Goal: Information Seeking & Learning: Learn about a topic

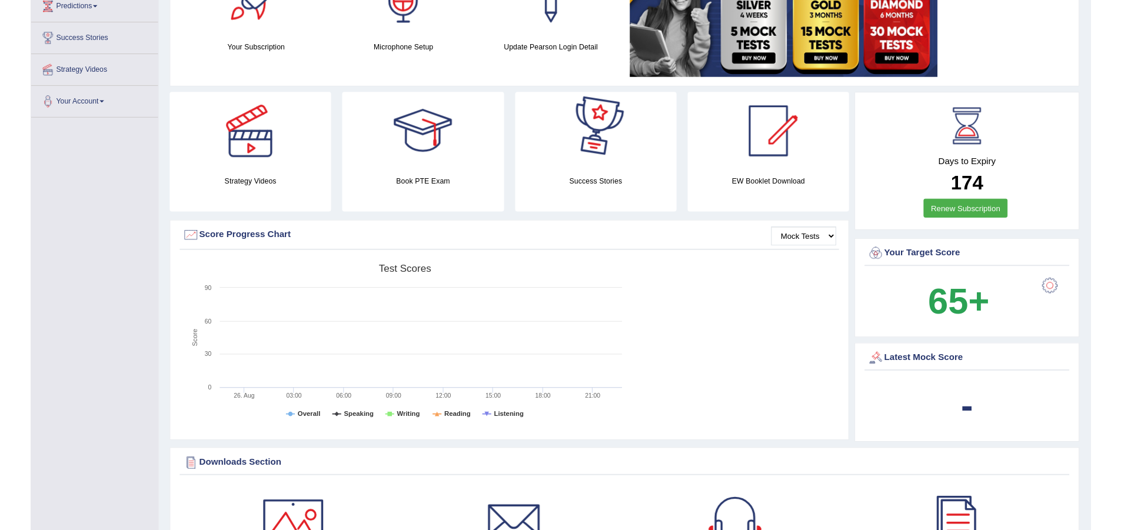
scroll to position [530, 0]
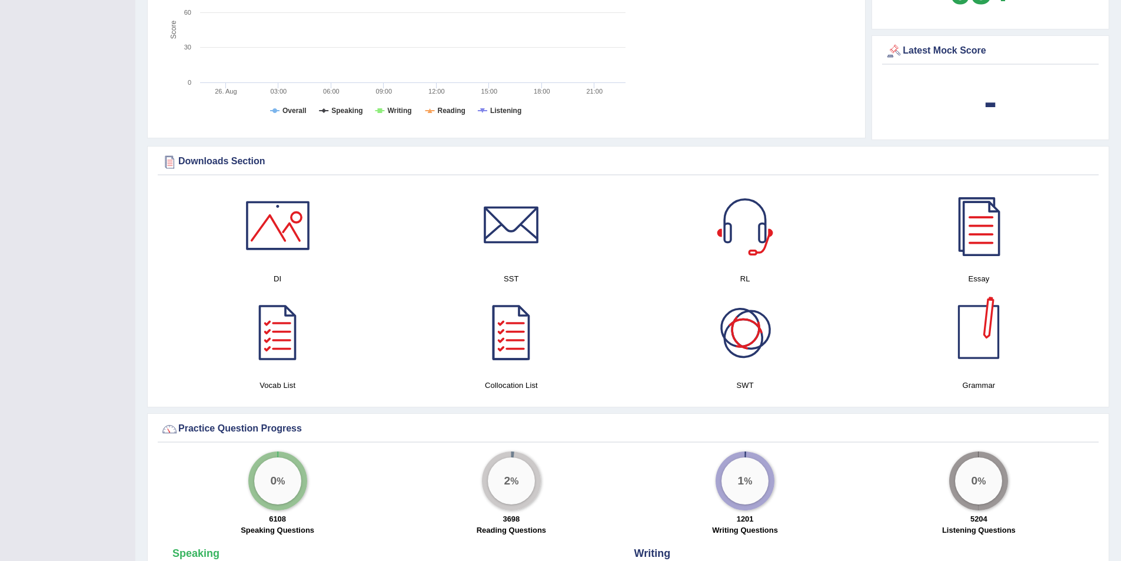
click at [966, 344] on div at bounding box center [979, 332] width 82 height 82
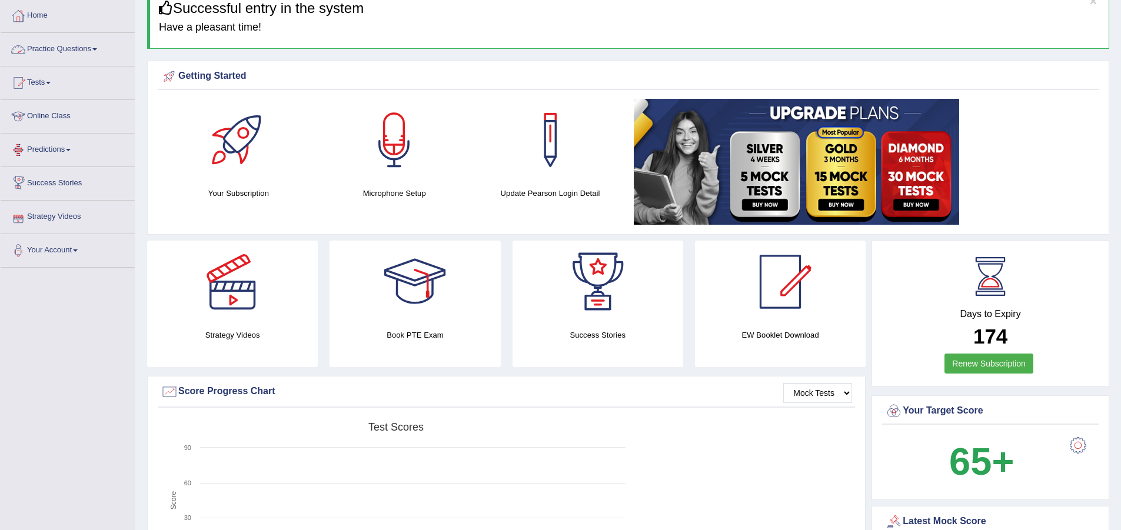
scroll to position [0, 0]
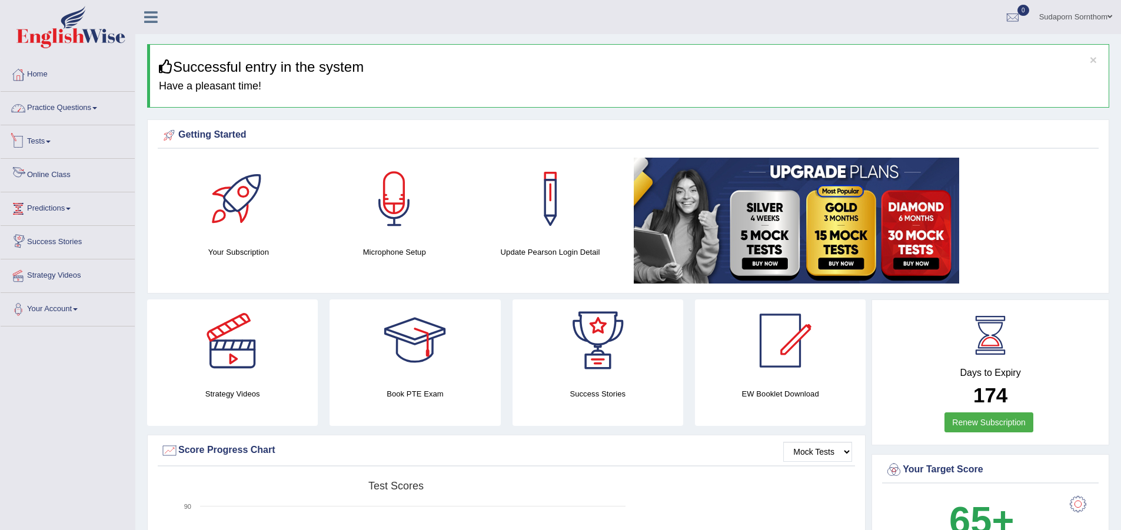
click at [72, 114] on link "Practice Questions" at bounding box center [68, 106] width 134 height 29
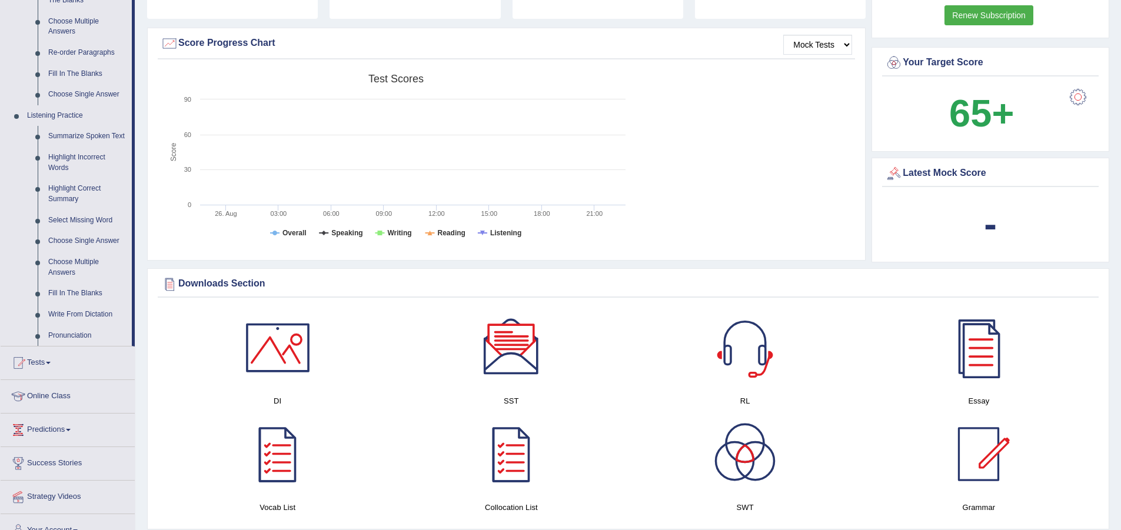
scroll to position [412, 0]
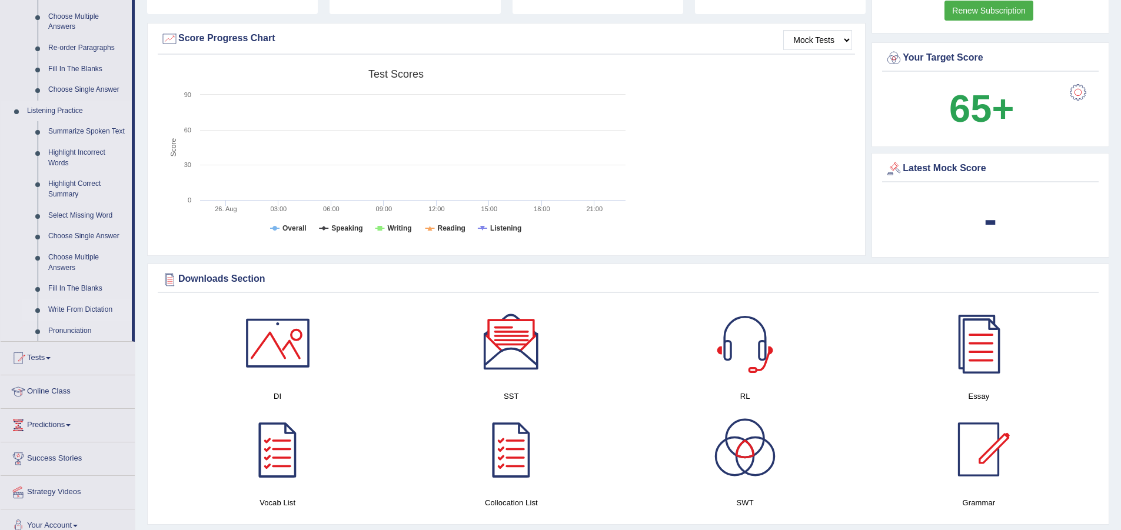
click at [79, 305] on link "Write From Dictation" at bounding box center [87, 310] width 89 height 21
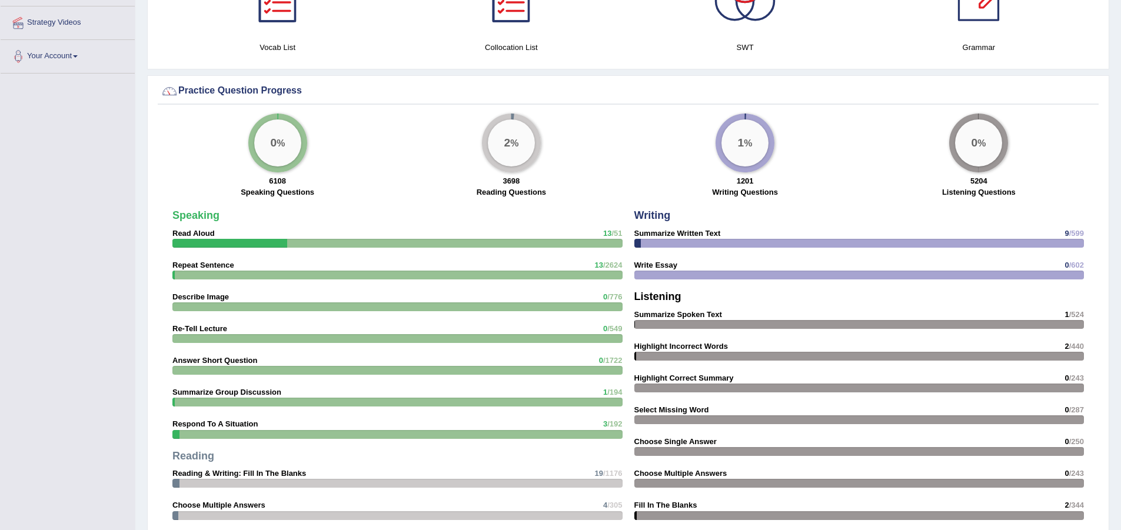
scroll to position [903, 0]
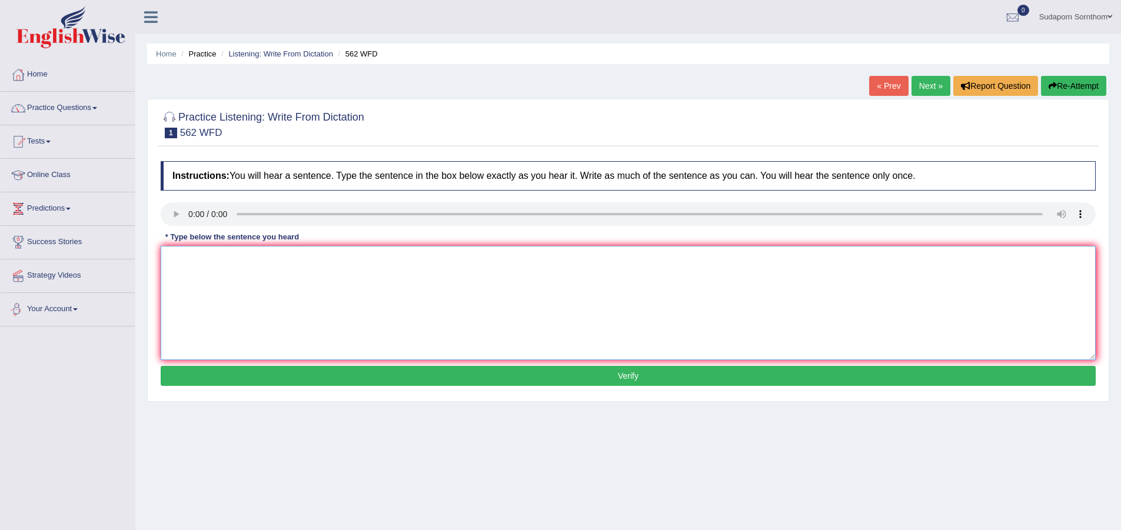
click at [268, 290] on textarea at bounding box center [628, 303] width 935 height 114
type textarea "t"
type textarea "The gap between the rich and the poor does not decrease."
click at [626, 376] on button "Verify" at bounding box center [628, 376] width 935 height 20
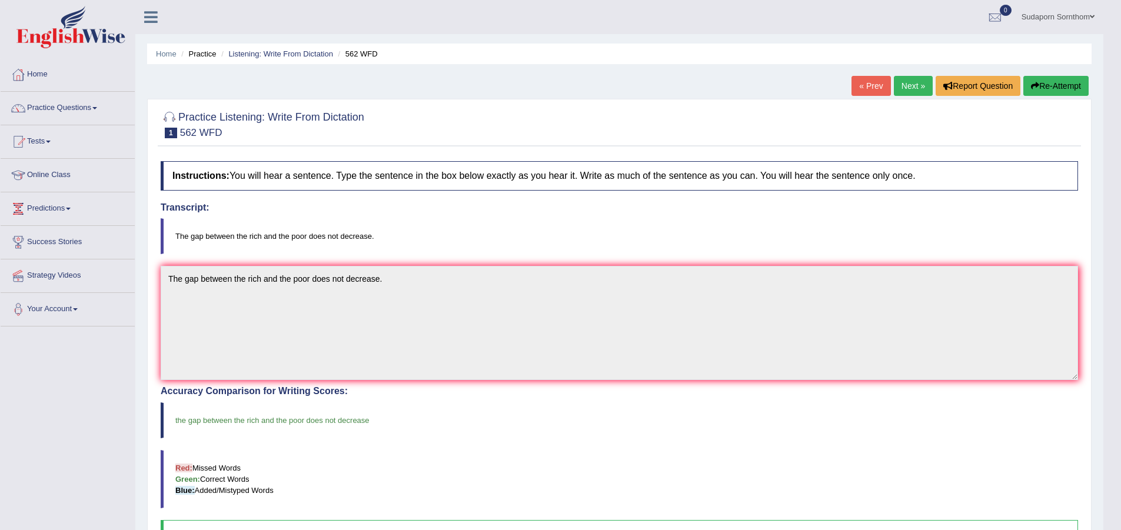
click at [910, 85] on link "Next »" at bounding box center [913, 86] width 39 height 20
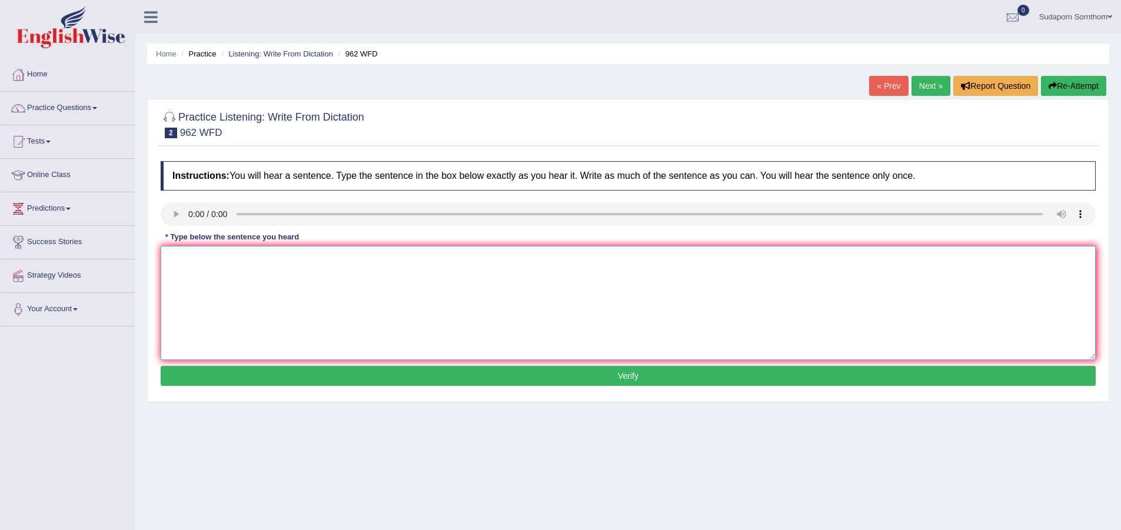
click at [200, 280] on textarea at bounding box center [628, 303] width 935 height 114
type textarea "If you have any question about the exam please raise your hand"
click at [624, 377] on button "Verify" at bounding box center [628, 376] width 935 height 20
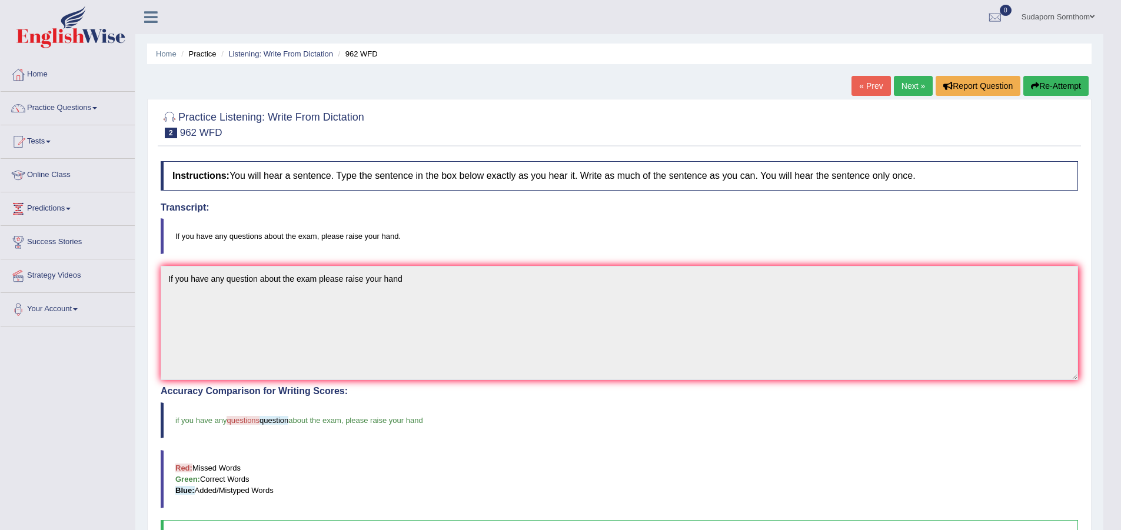
click at [907, 84] on link "Next »" at bounding box center [913, 86] width 39 height 20
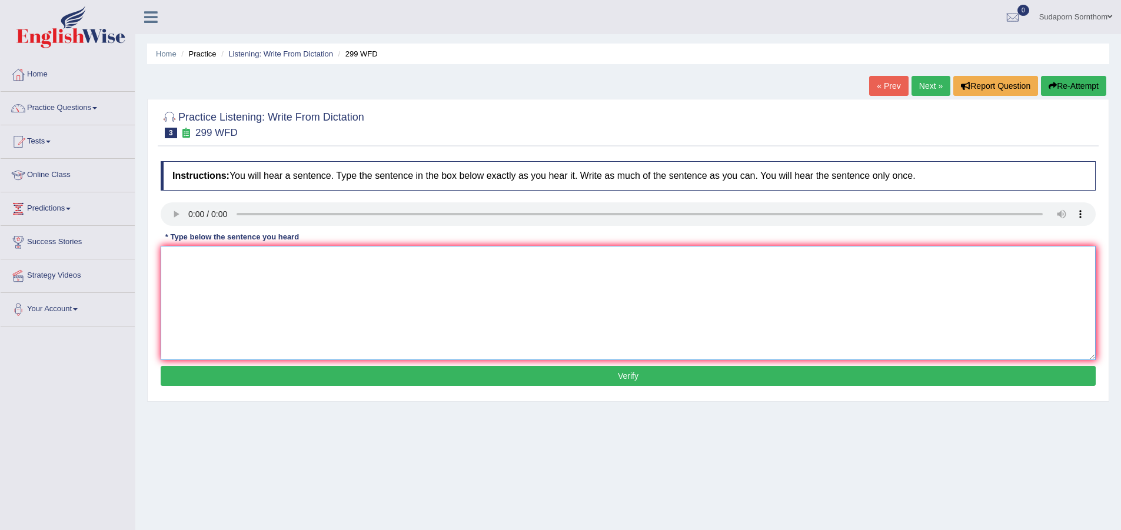
click at [247, 262] on textarea at bounding box center [628, 303] width 935 height 114
click at [581, 294] on textarea at bounding box center [628, 303] width 935 height 114
click at [248, 258] on textarea "Student representative will be visiting classes with voting forms." at bounding box center [628, 303] width 935 height 114
click at [251, 258] on textarea "Student representative will be visiting classes with voting forms." at bounding box center [628, 303] width 935 height 114
click at [363, 259] on textarea "Student representative representatives will be visiting classes with voting for…" at bounding box center [628, 303] width 935 height 114
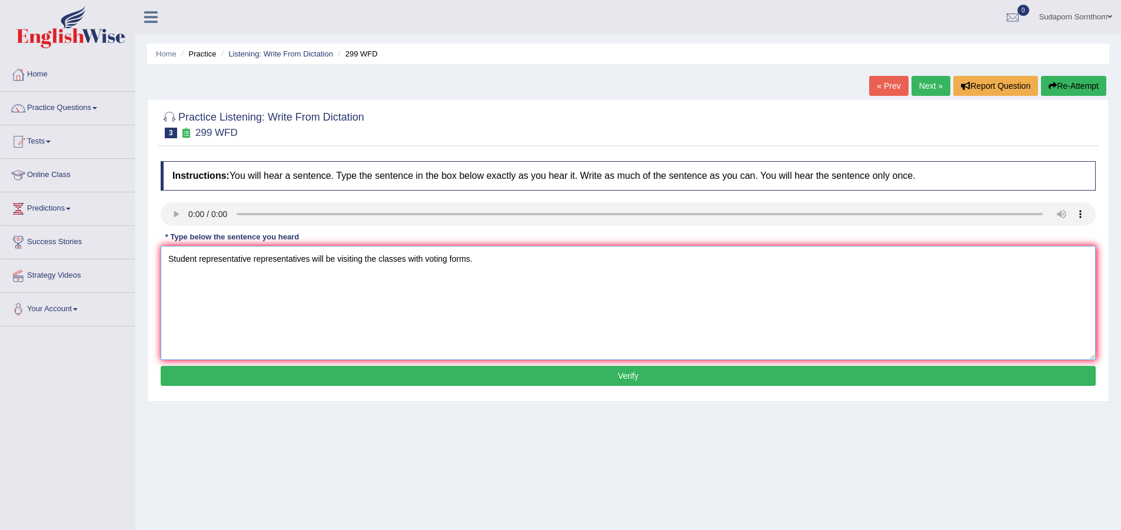
type textarea "Student representative representatives will be visiting the classes with voting…"
click at [629, 377] on button "Verify" at bounding box center [628, 376] width 935 height 20
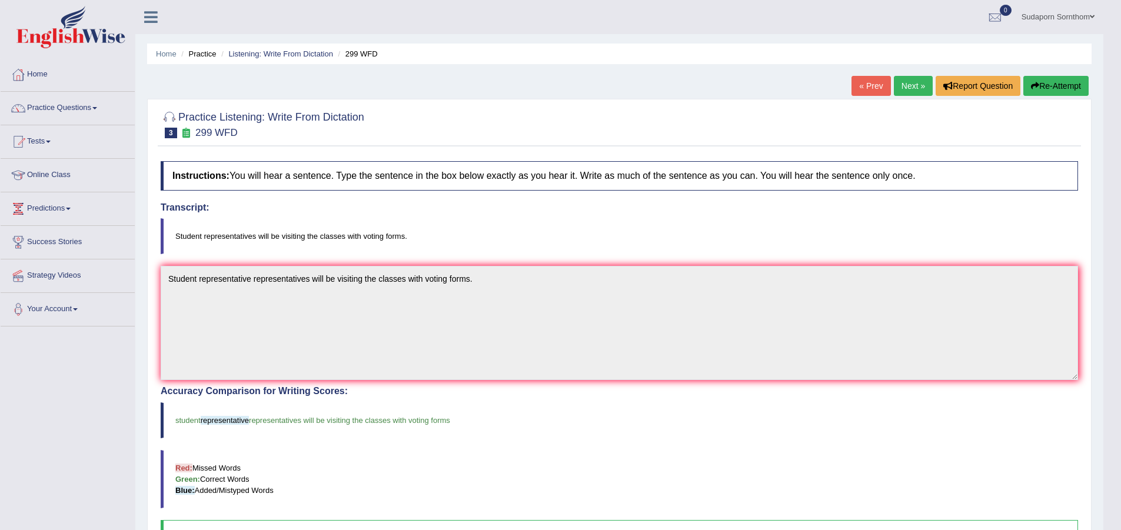
click at [900, 85] on link "Next »" at bounding box center [913, 86] width 39 height 20
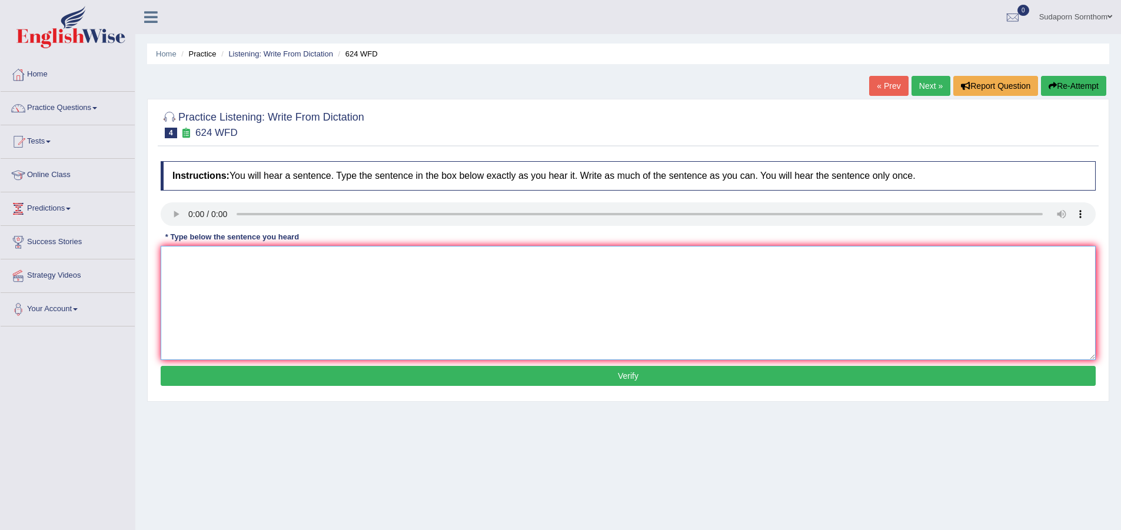
click at [188, 260] on textarea at bounding box center [628, 303] width 935 height 114
click at [643, 290] on textarea at bounding box center [628, 303] width 935 height 114
click at [247, 261] on textarea "Our courses are help to improve critical thinking and independent learning skil…" at bounding box center [628, 303] width 935 height 114
click at [295, 260] on textarea "Our courses are help in to improve critical thinking and independent learning s…" at bounding box center [628, 303] width 935 height 114
type textarea "Our courses are help in to improve improving critical thinking and independent …"
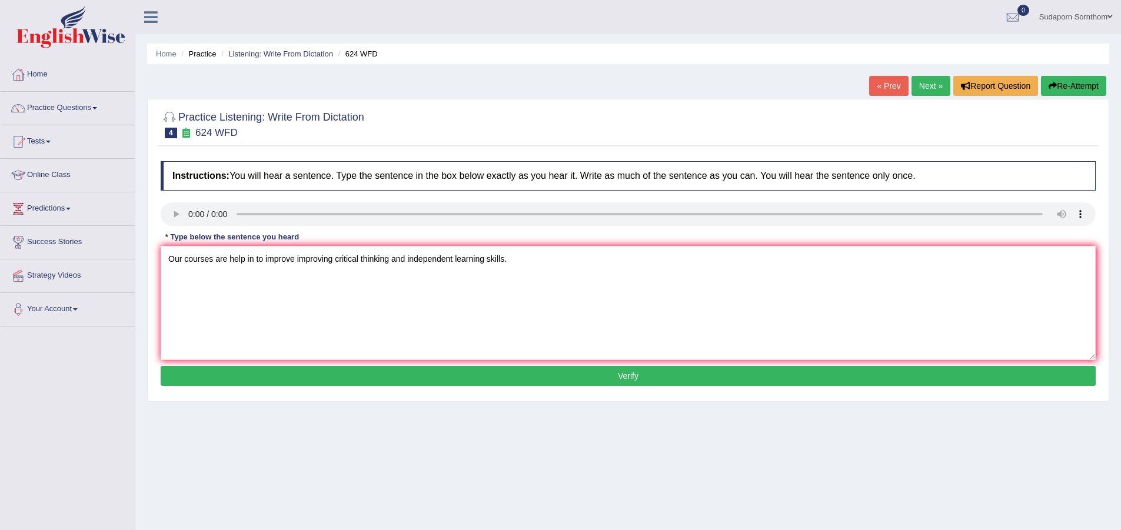
click at [623, 380] on button "Verify" at bounding box center [628, 376] width 935 height 20
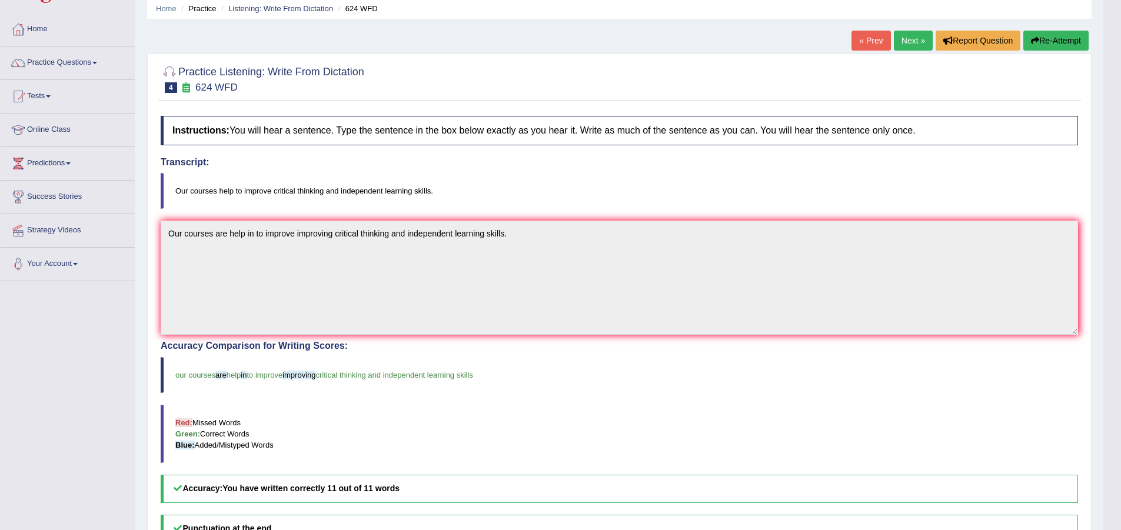
scroll to position [45, 0]
click at [902, 41] on link "Next »" at bounding box center [913, 41] width 39 height 20
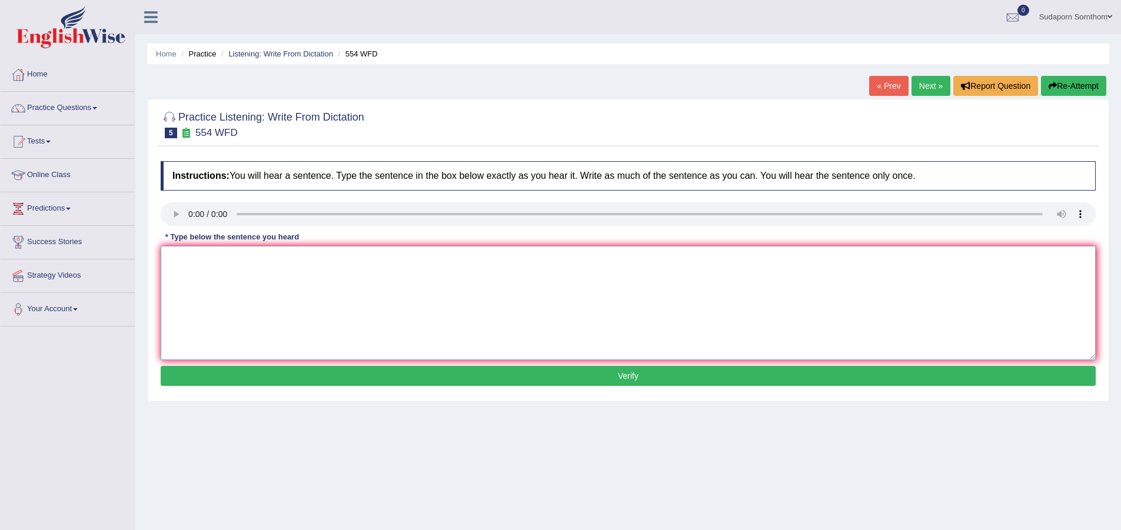
click at [221, 290] on textarea at bounding box center [628, 303] width 935 height 114
type textarea "We are able to work in a team."
click at [531, 375] on button "Verify" at bounding box center [628, 376] width 935 height 20
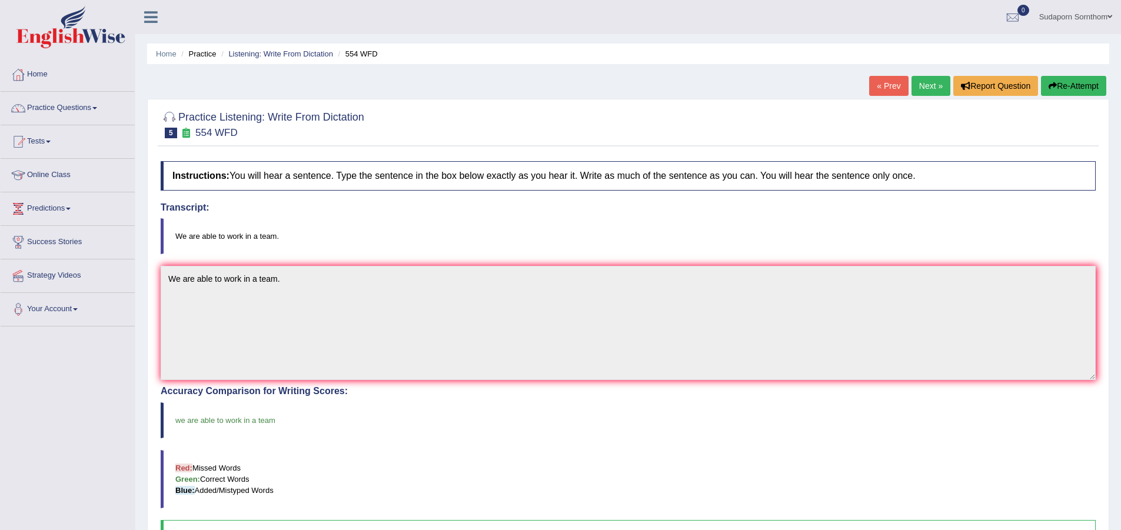
click at [926, 85] on link "Next »" at bounding box center [931, 86] width 39 height 20
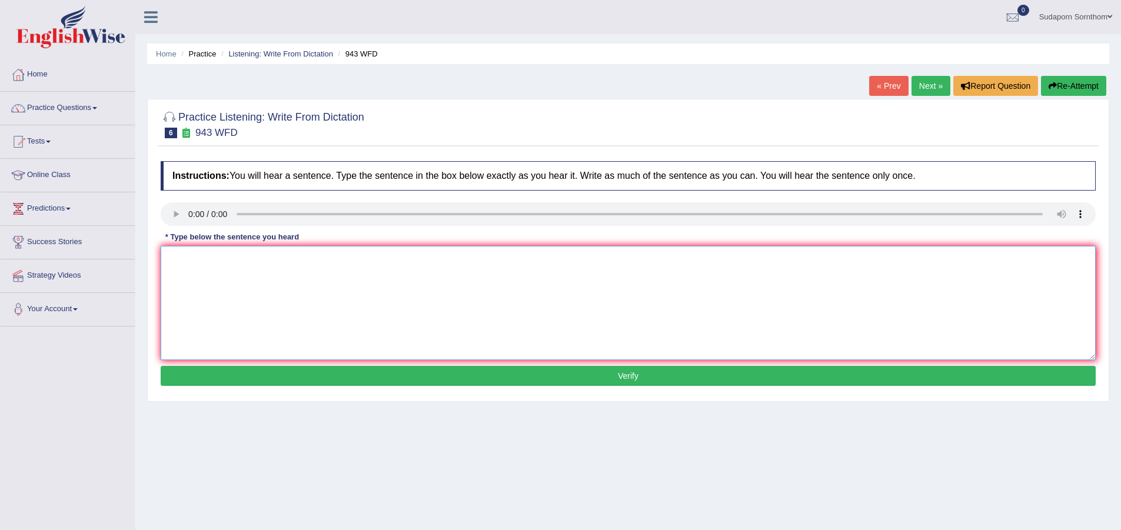
click at [257, 294] on textarea at bounding box center [628, 303] width 935 height 114
click at [287, 258] on textarea "Farming method across the work has greatly increase recently." at bounding box center [628, 303] width 935 height 114
click at [227, 259] on textarea "Farming method across the work world has greatly increase recently." at bounding box center [628, 303] width 935 height 114
click at [360, 258] on textarea "Farming method methods across the work world has greatly increase recently." at bounding box center [628, 303] width 935 height 114
type textarea "Farming method methods across the work world has have greatly increase recently."
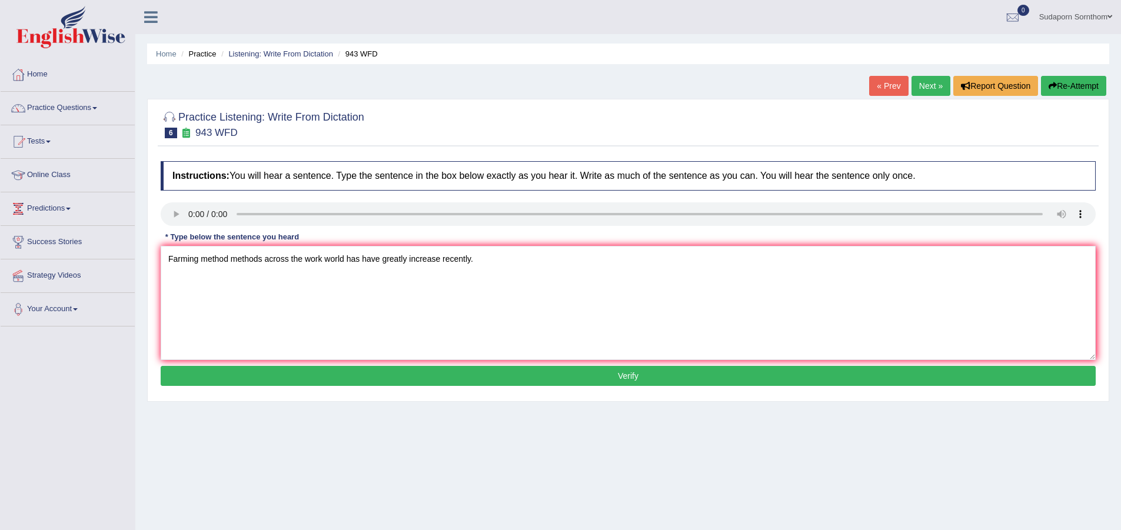
click at [626, 371] on button "Verify" at bounding box center [628, 376] width 935 height 20
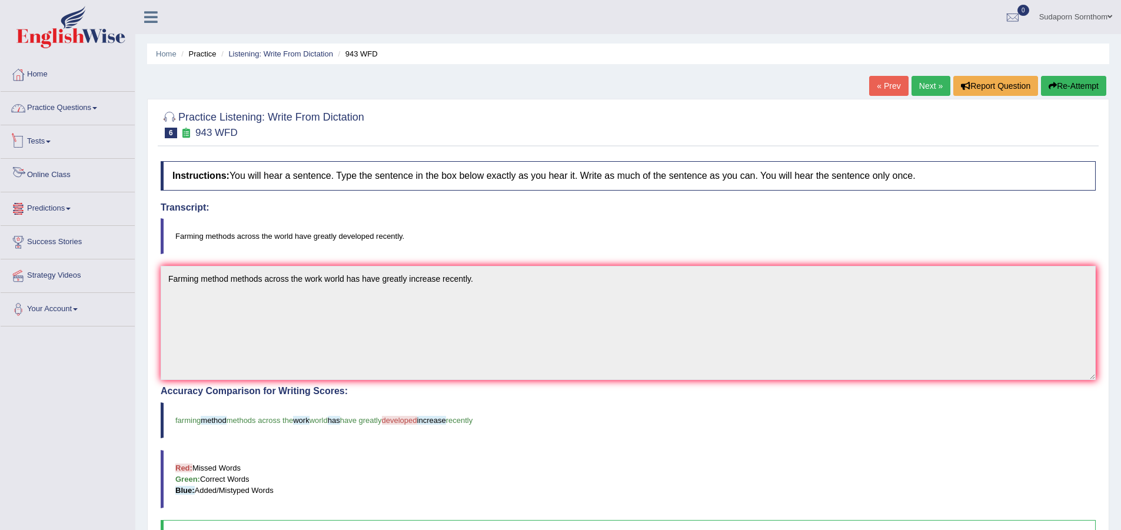
click at [90, 102] on link "Practice Questions" at bounding box center [68, 106] width 134 height 29
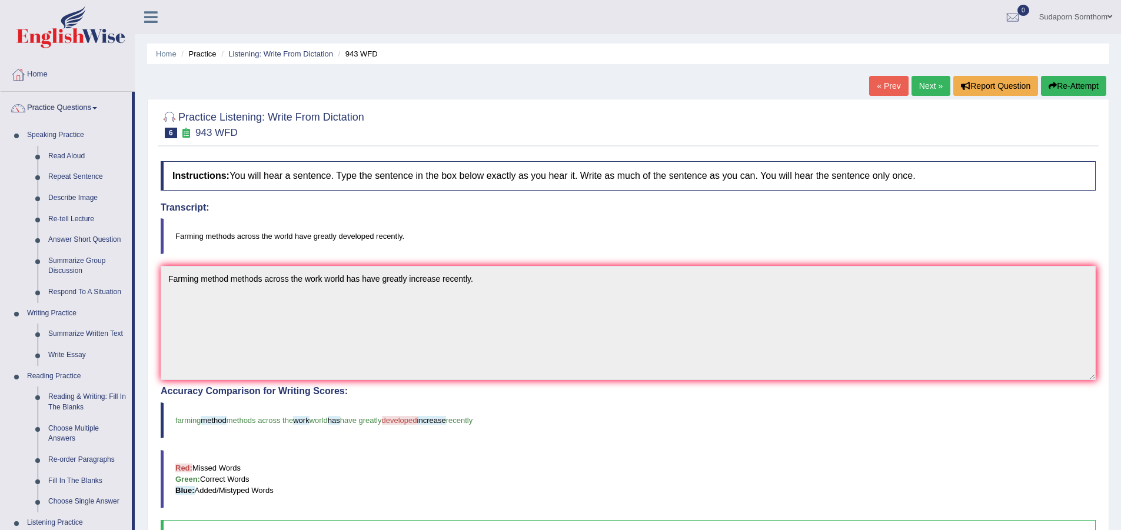
click at [484, 225] on blockquote "Farming methods across the world have greatly developed recently." at bounding box center [628, 236] width 935 height 36
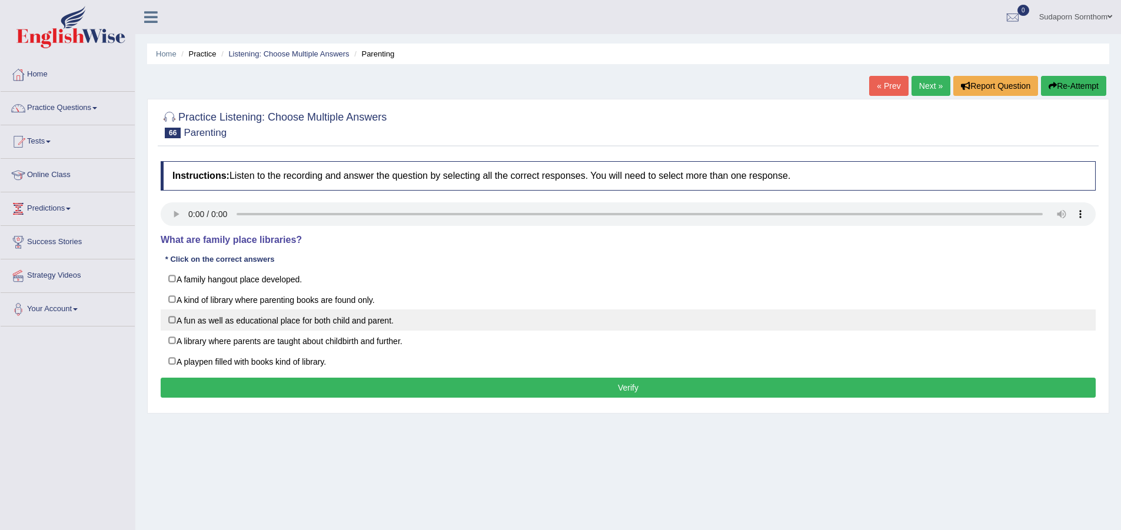
click at [171, 319] on label "A fun as well as educational place for both child and parent." at bounding box center [628, 320] width 935 height 21
checkbox input "true"
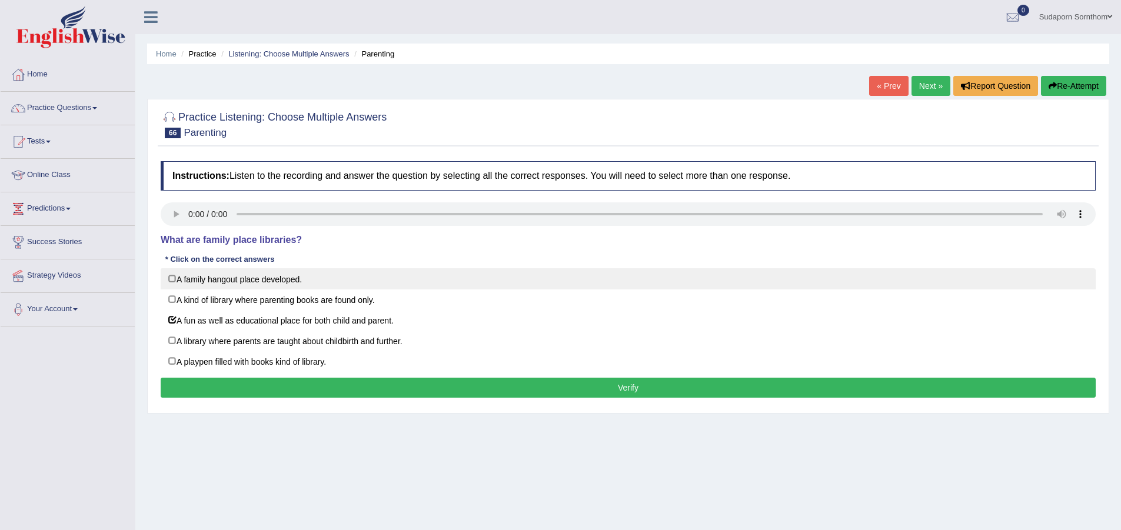
click at [172, 280] on label "A family hangout place developed." at bounding box center [628, 278] width 935 height 21
checkbox input "true"
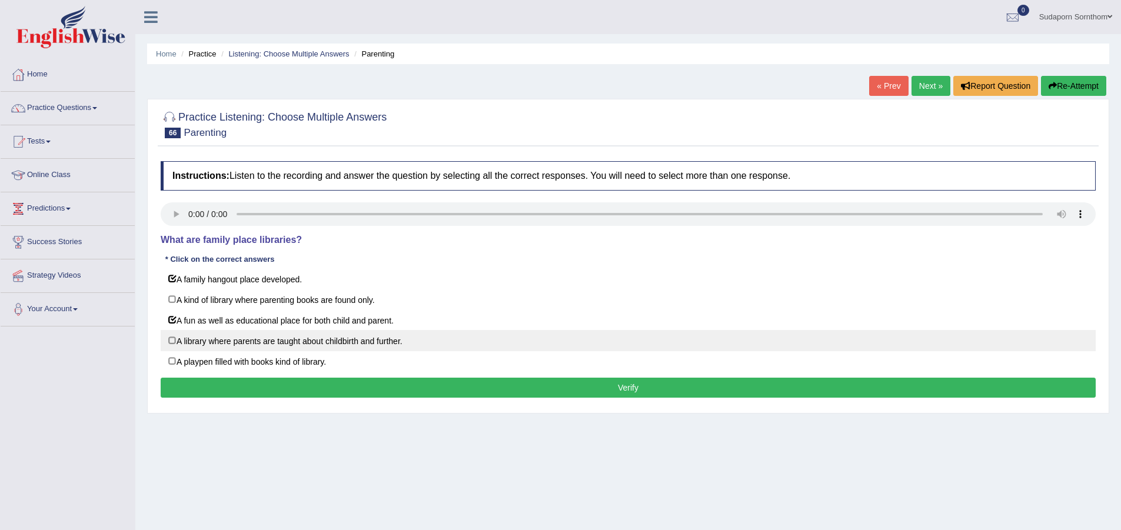
click at [172, 339] on label "A library where parents are taught about childbirth and further." at bounding box center [628, 340] width 935 height 21
checkbox input "true"
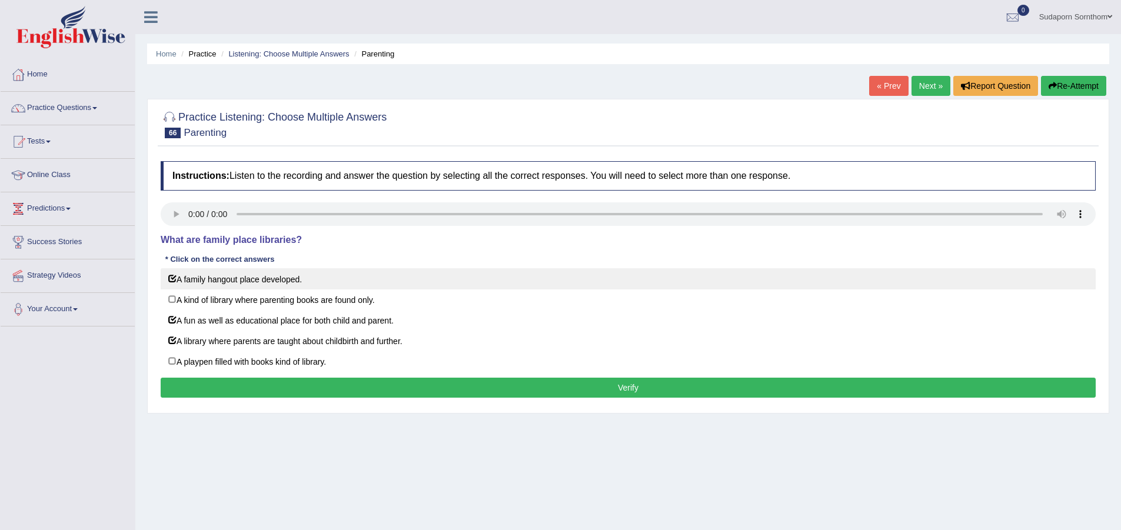
click at [174, 278] on label "A family hangout place developed." at bounding box center [628, 278] width 935 height 21
checkbox input "false"
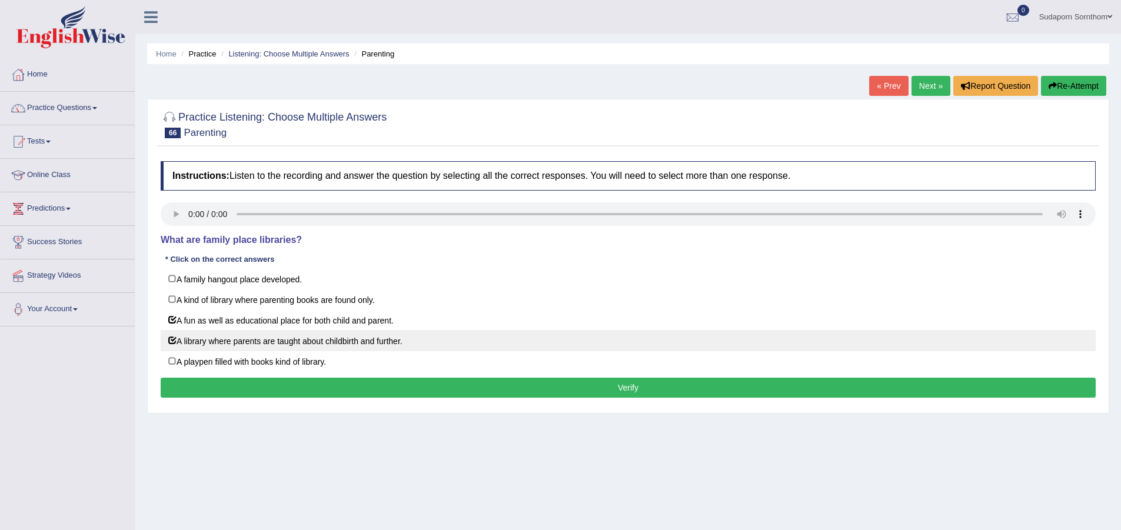
click at [171, 339] on label "A library where parents are taught about childbirth and further." at bounding box center [628, 340] width 935 height 21
checkbox input "false"
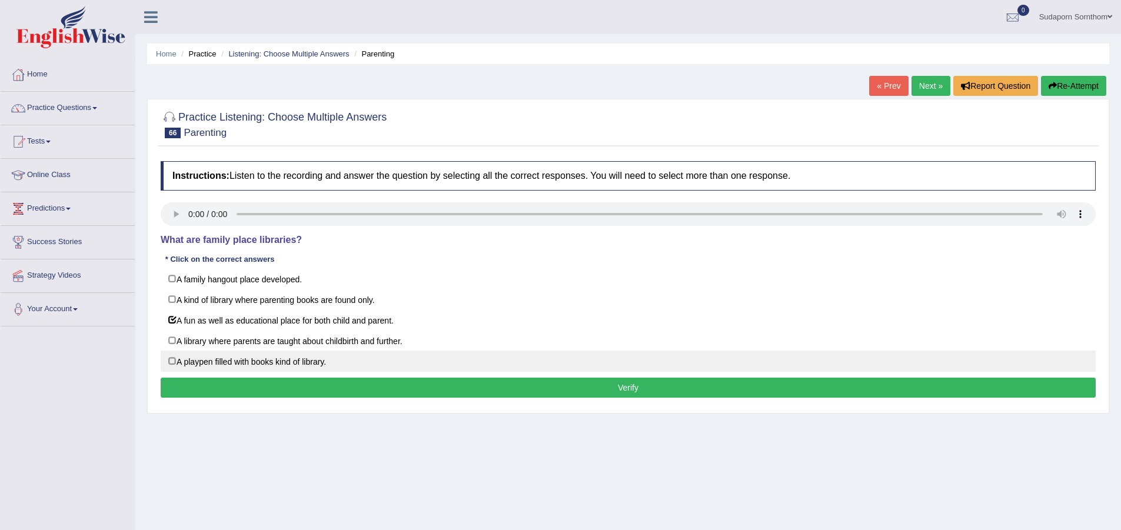
click at [174, 361] on label "A playpen filled with books kind of library." at bounding box center [628, 361] width 935 height 21
checkbox input "true"
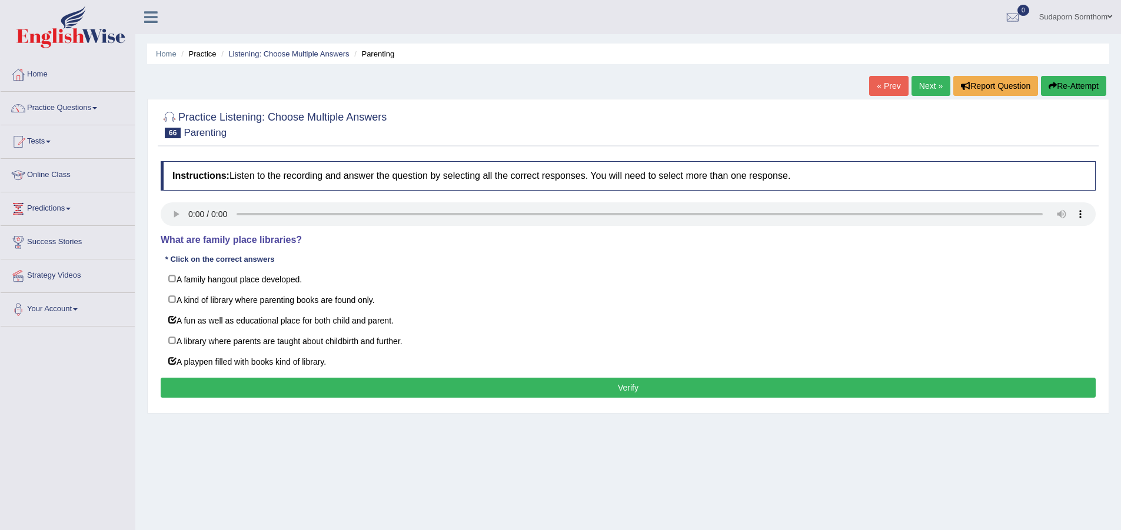
click at [611, 393] on button "Verify" at bounding box center [628, 388] width 935 height 20
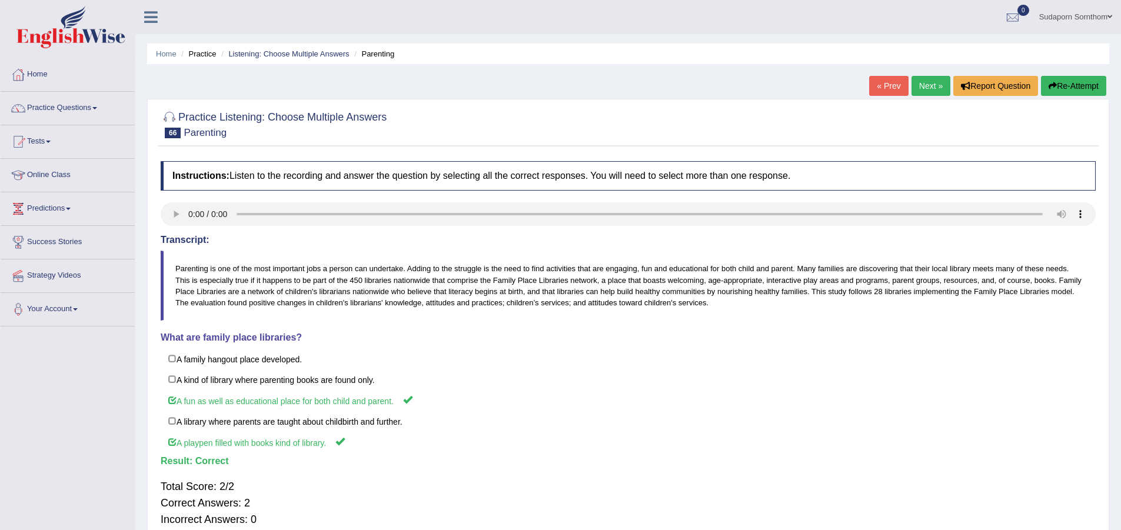
click at [926, 85] on link "Next »" at bounding box center [931, 86] width 39 height 20
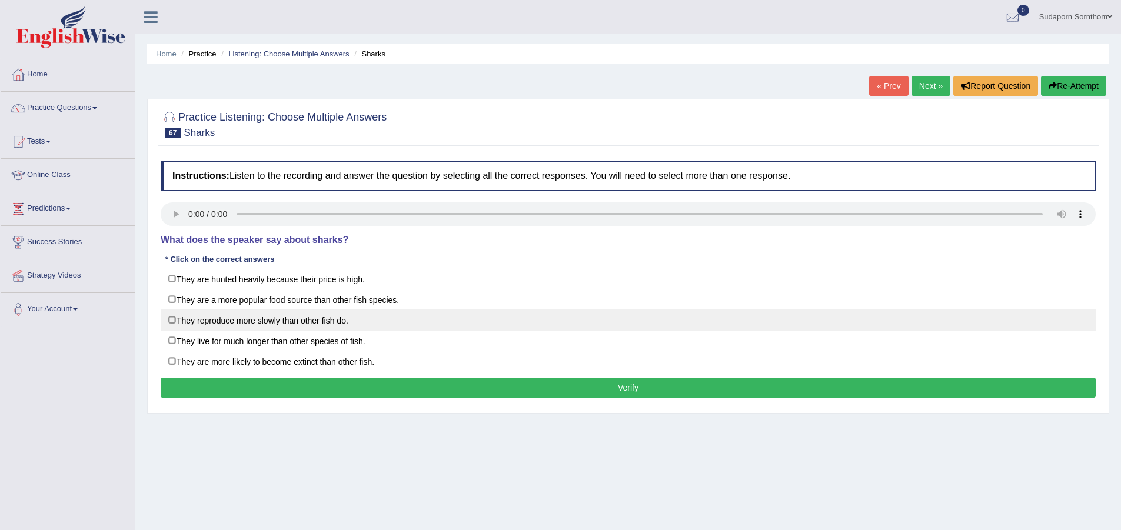
click at [173, 320] on label "They reproduce more slowly than other fish do." at bounding box center [628, 320] width 935 height 21
checkbox input "true"
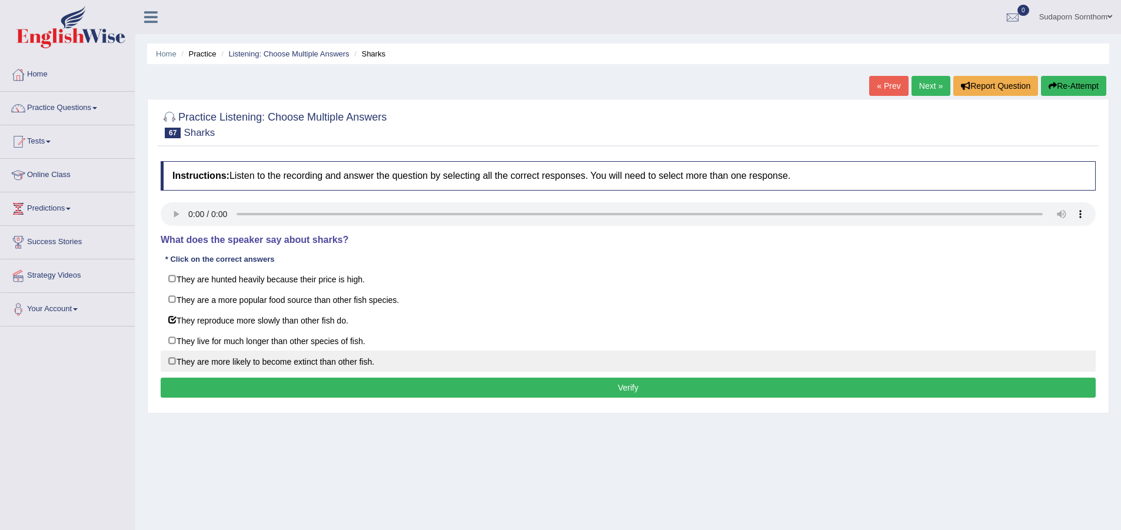
click at [175, 360] on label "They are more likely to become extinct than other fish." at bounding box center [628, 361] width 935 height 21
checkbox input "true"
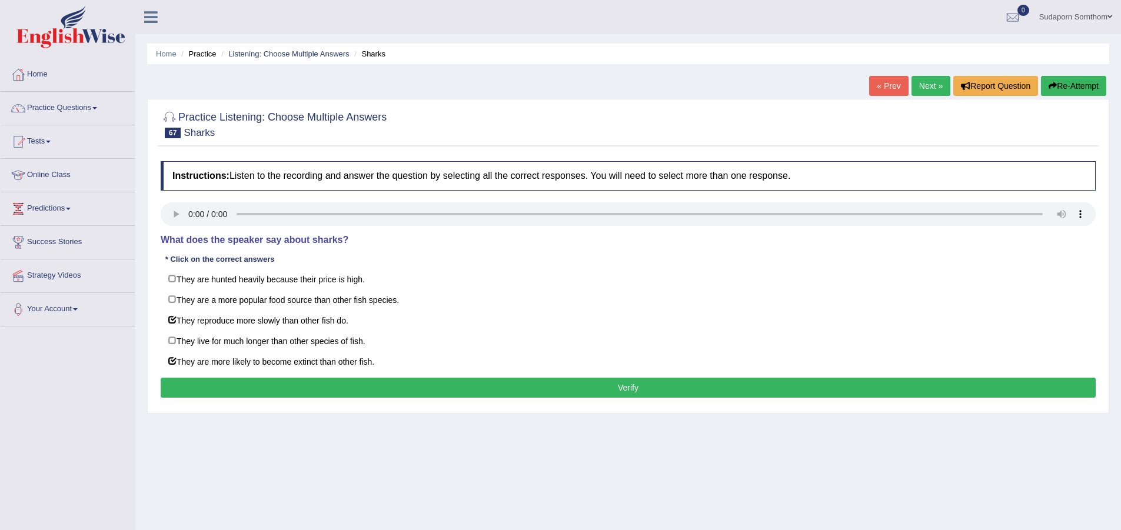
click at [614, 388] on button "Verify" at bounding box center [628, 388] width 935 height 20
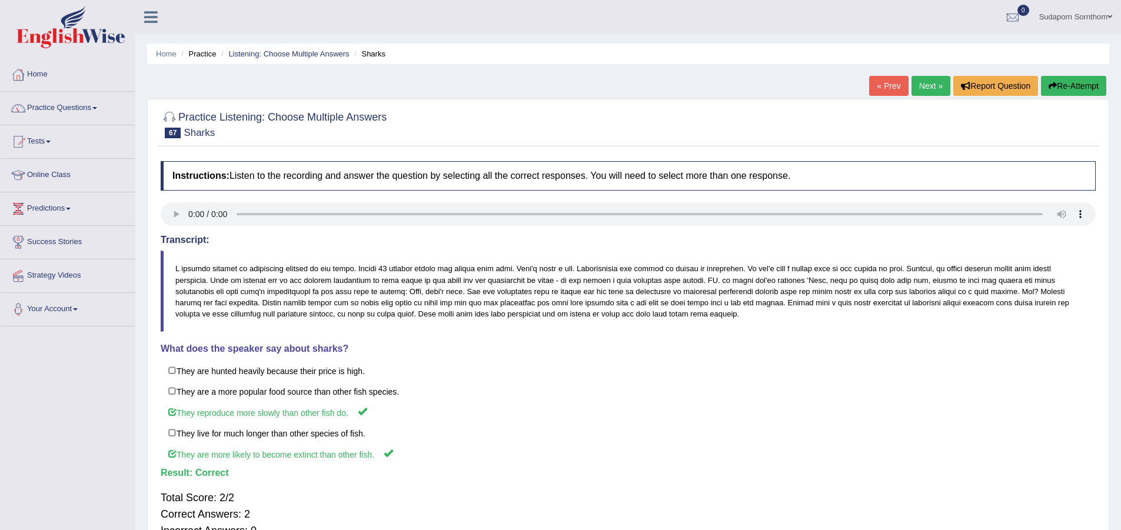
click at [923, 87] on link "Next »" at bounding box center [931, 86] width 39 height 20
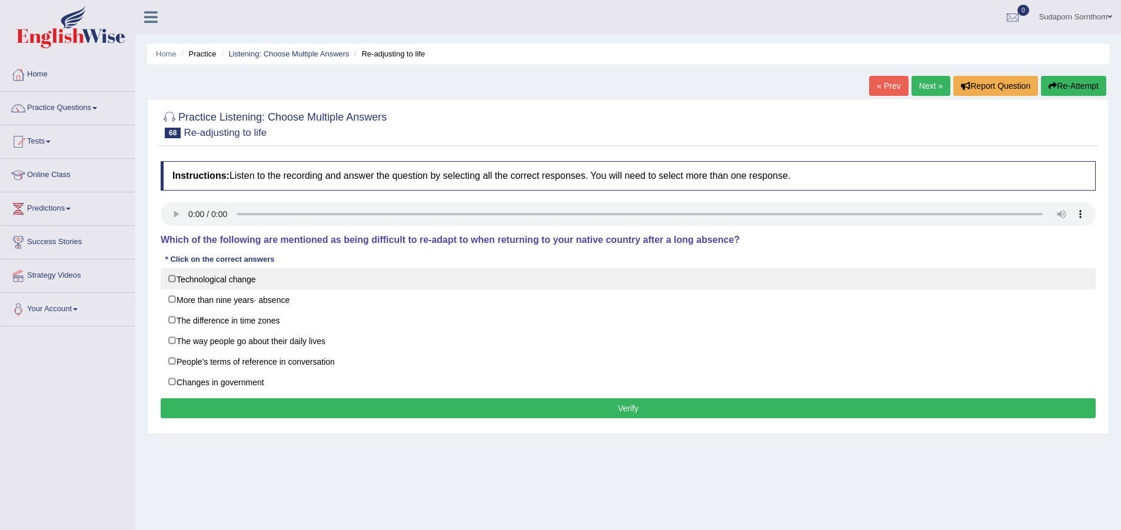
click at [172, 279] on label "Technological change" at bounding box center [628, 278] width 935 height 21
checkbox input "true"
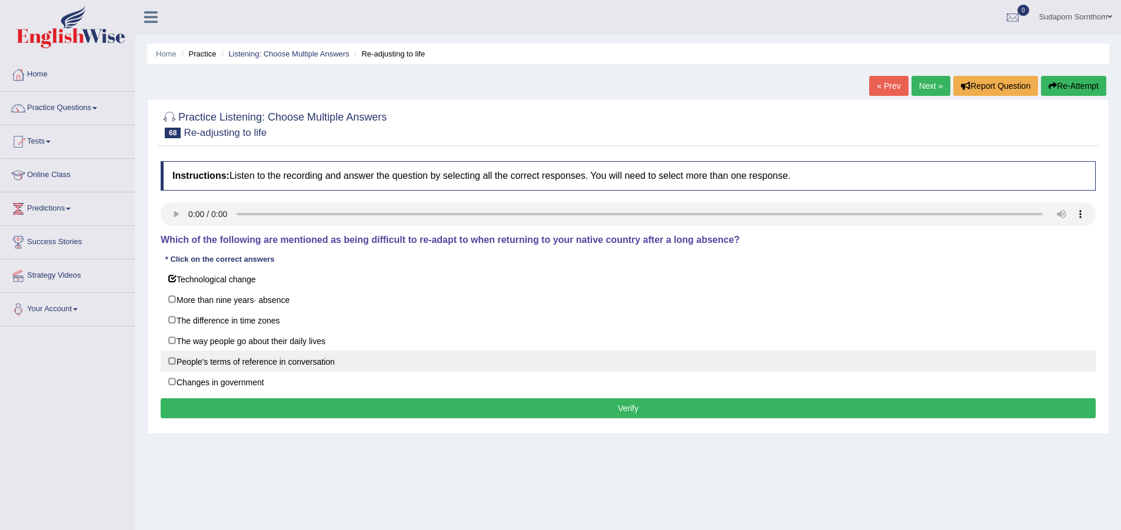
click at [174, 361] on label "People's terms of reference in conversation" at bounding box center [628, 361] width 935 height 21
checkbox input "true"
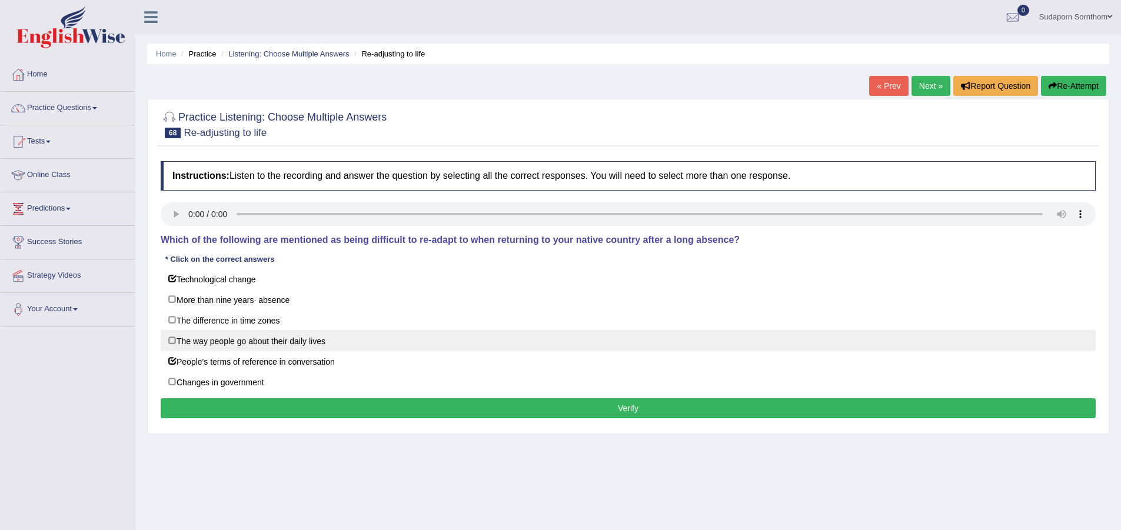
click at [171, 341] on label "The way people go about their daily lives" at bounding box center [628, 340] width 935 height 21
checkbox input "true"
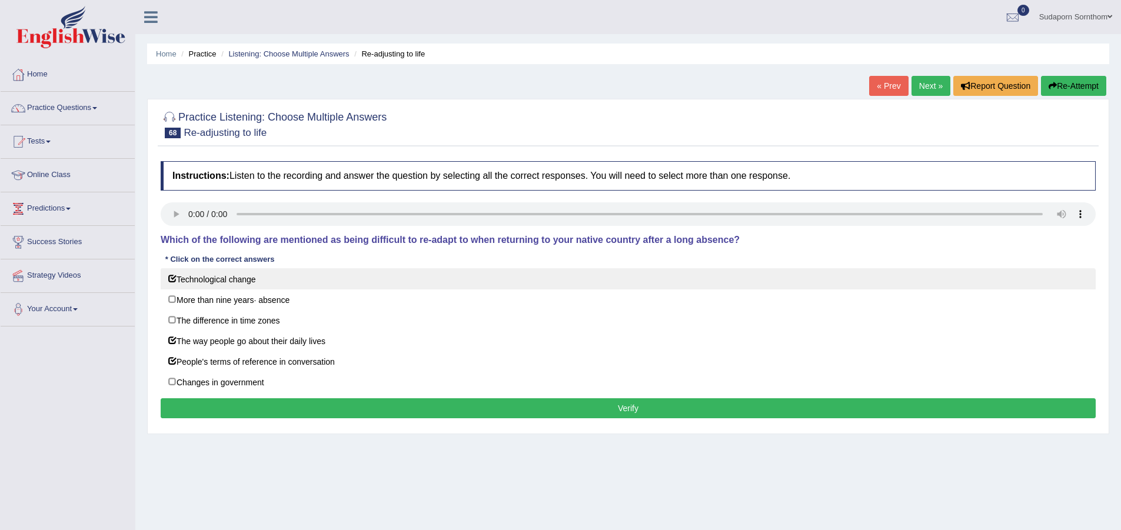
click at [175, 277] on label "Technological change" at bounding box center [628, 278] width 935 height 21
click at [170, 278] on label "Technological change" at bounding box center [628, 278] width 935 height 21
click at [172, 278] on label "Technological change" at bounding box center [628, 278] width 935 height 21
checkbox input "false"
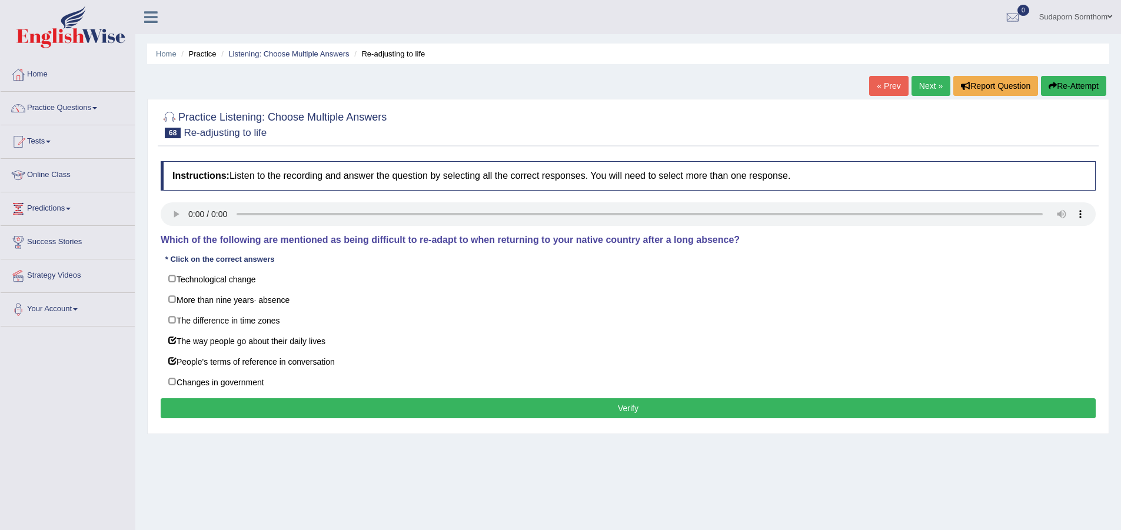
click at [500, 405] on button "Verify" at bounding box center [628, 408] width 935 height 20
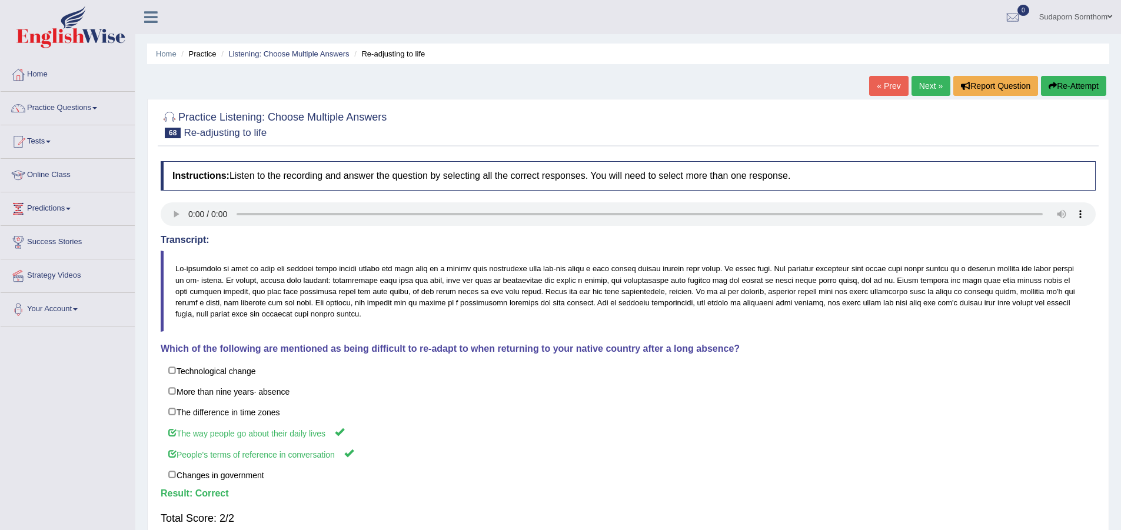
click at [926, 88] on link "Next »" at bounding box center [931, 86] width 39 height 20
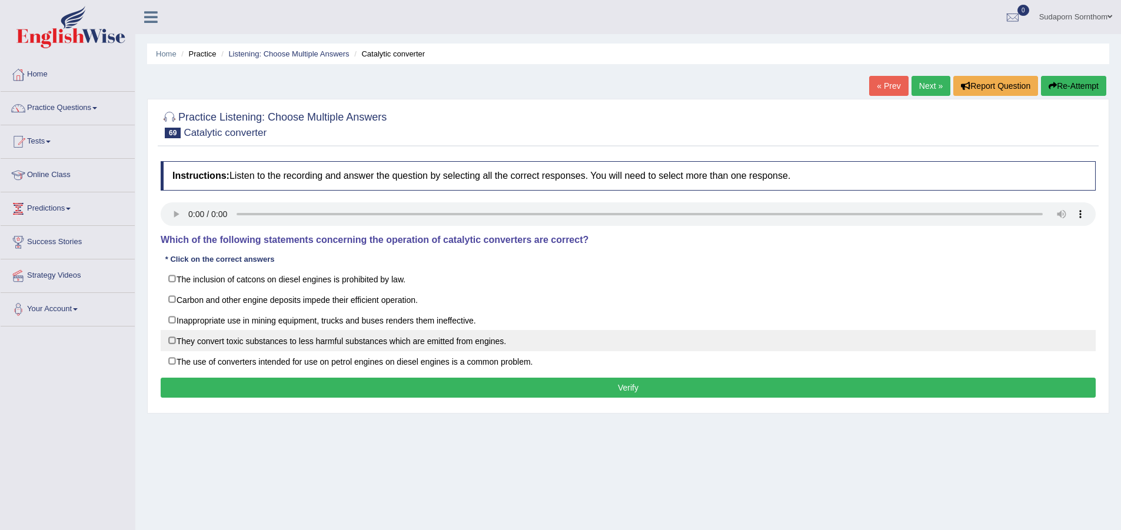
click at [173, 343] on label "They convert toxic substances to less harmful substances which are emitted from…" at bounding box center [628, 340] width 935 height 21
checkbox input "true"
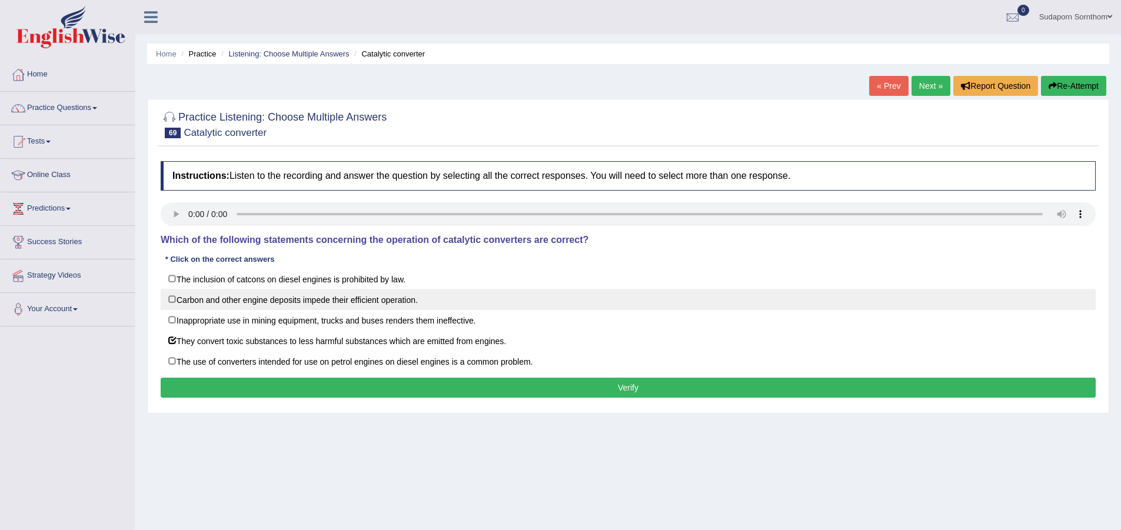
click at [169, 297] on label "Carbon and other engine deposits impede their efficient operation." at bounding box center [628, 299] width 935 height 21
checkbox input "true"
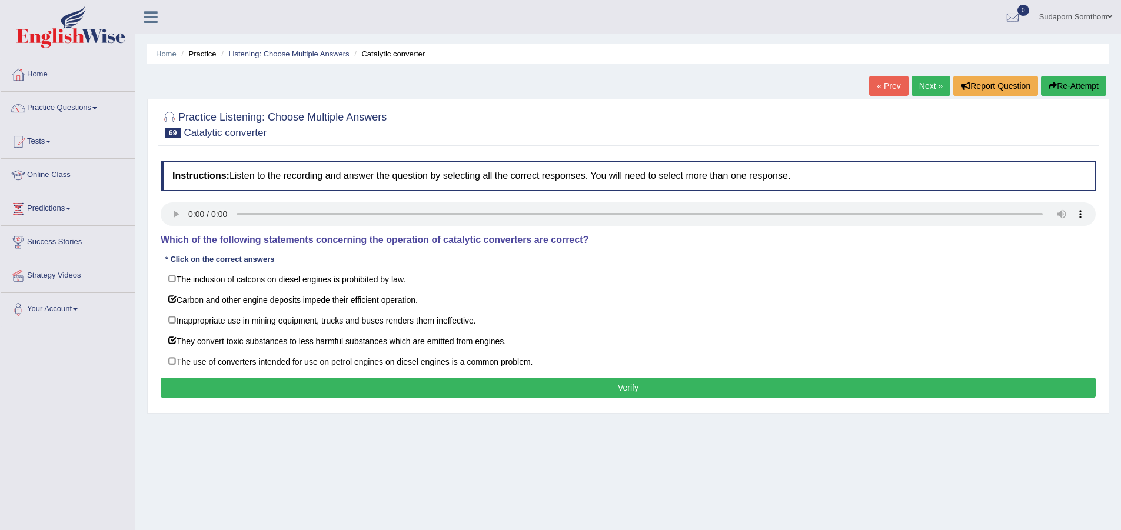
click at [633, 390] on button "Verify" at bounding box center [628, 388] width 935 height 20
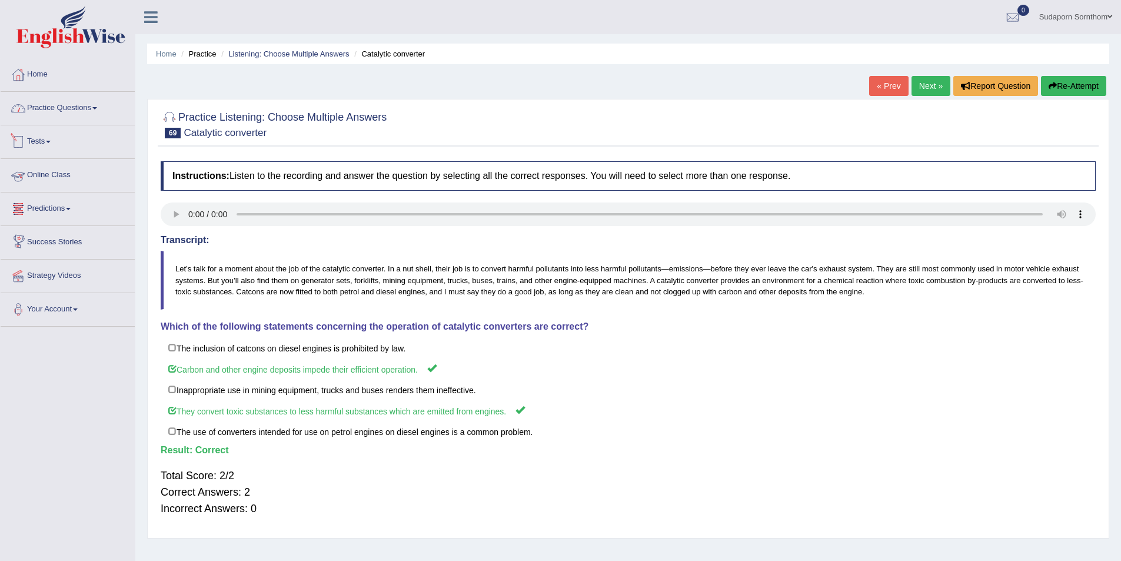
click at [85, 107] on link "Practice Questions" at bounding box center [68, 106] width 134 height 29
